Goal: Task Accomplishment & Management: Use online tool/utility

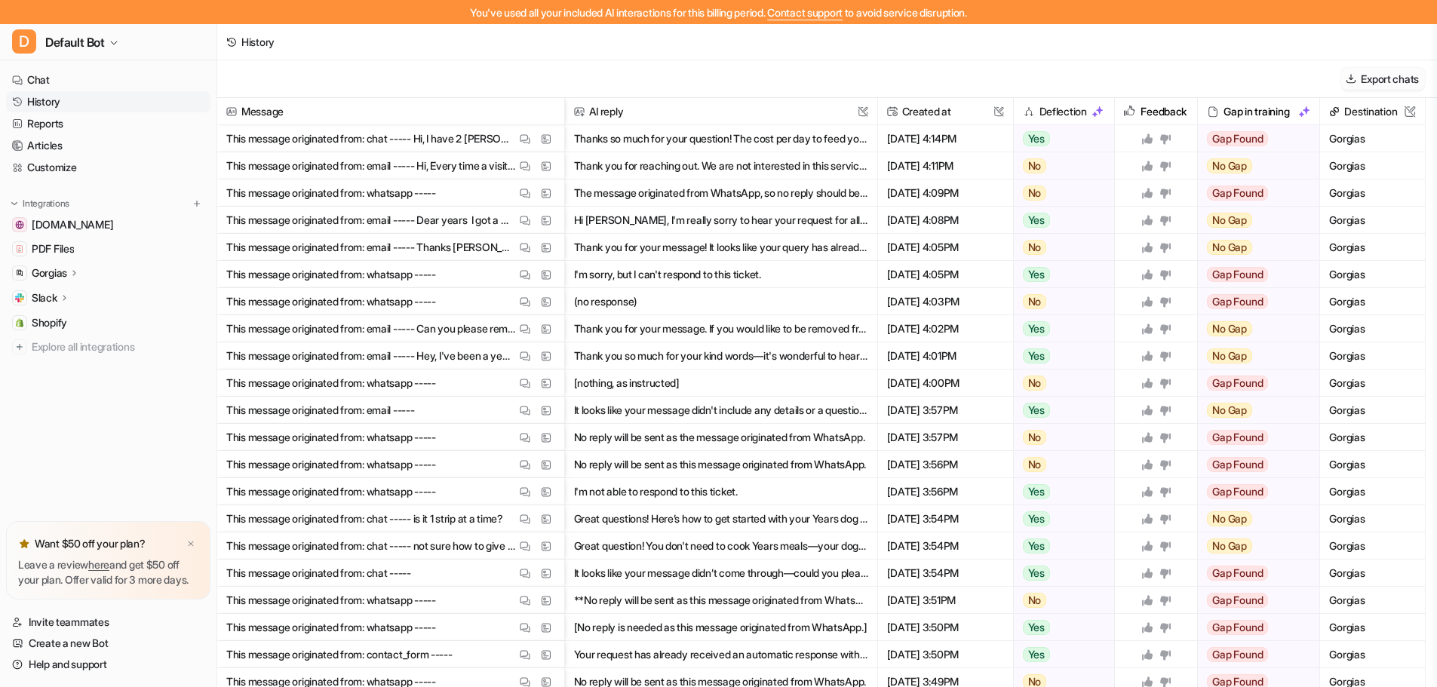
click at [1381, 75] on button "Export chats" at bounding box center [1383, 79] width 84 height 22
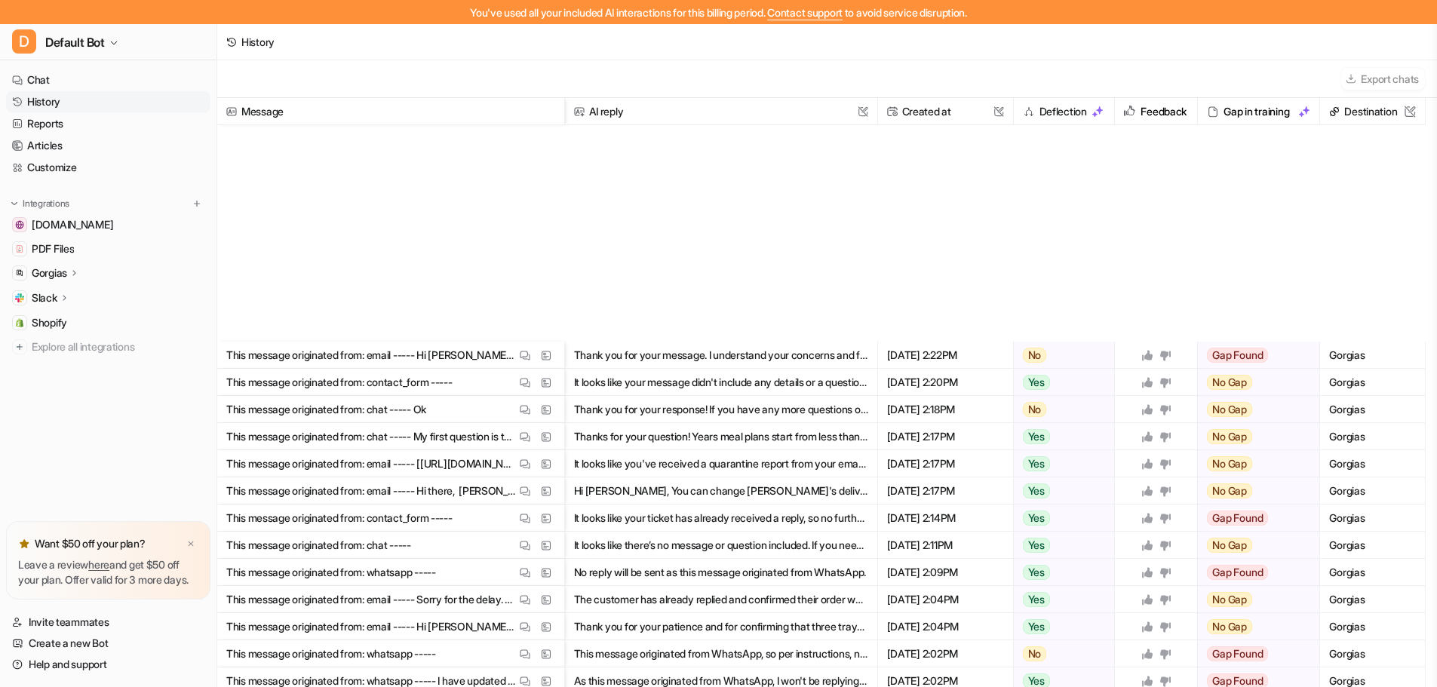
scroll to position [1941, 0]
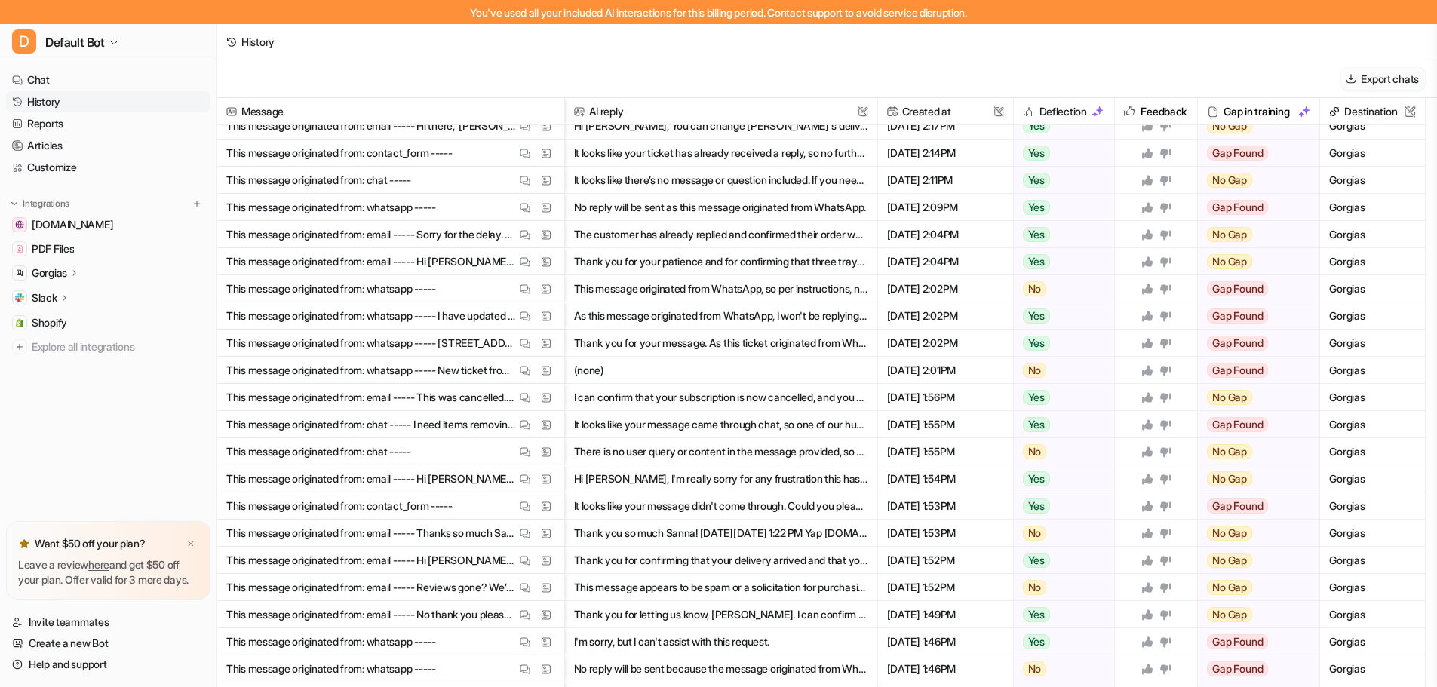
click at [1381, 77] on button "Export chats" at bounding box center [1383, 79] width 84 height 22
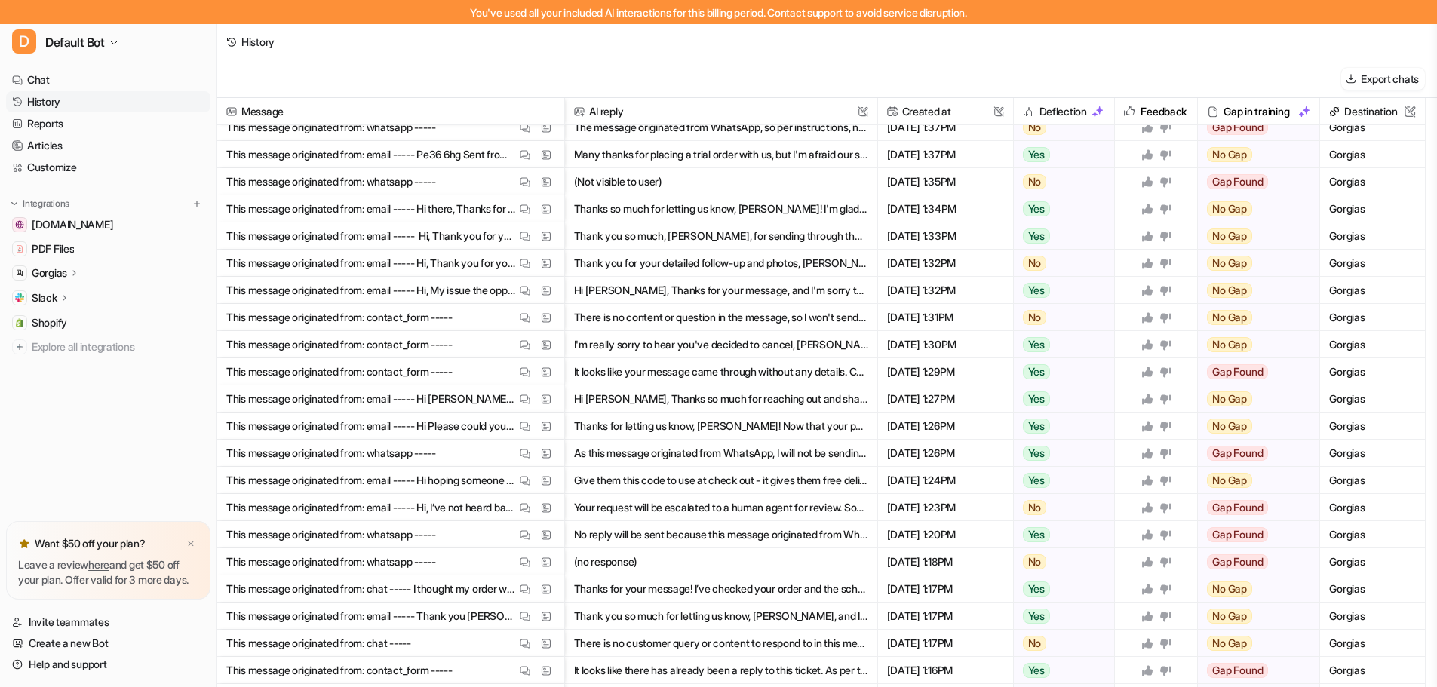
scroll to position [2838, 0]
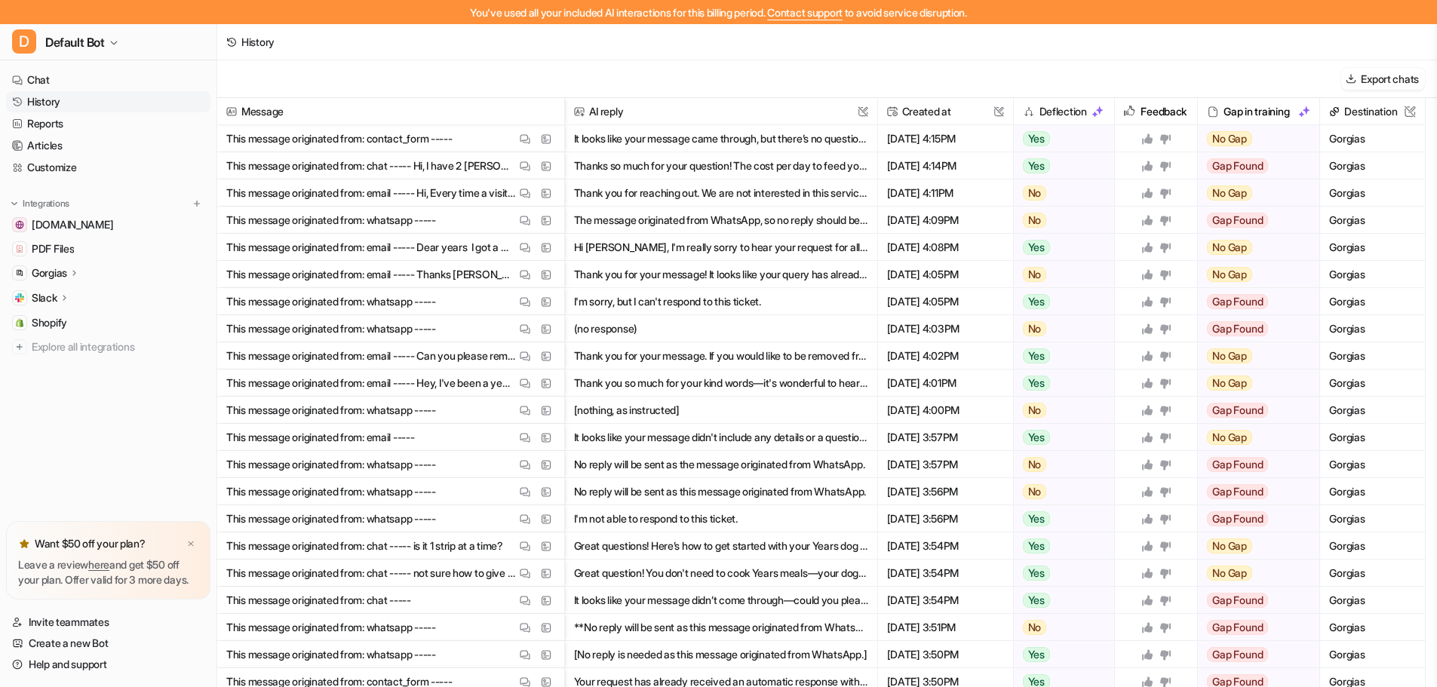
scroll to position [23, 0]
